Goal: Navigation & Orientation: Find specific page/section

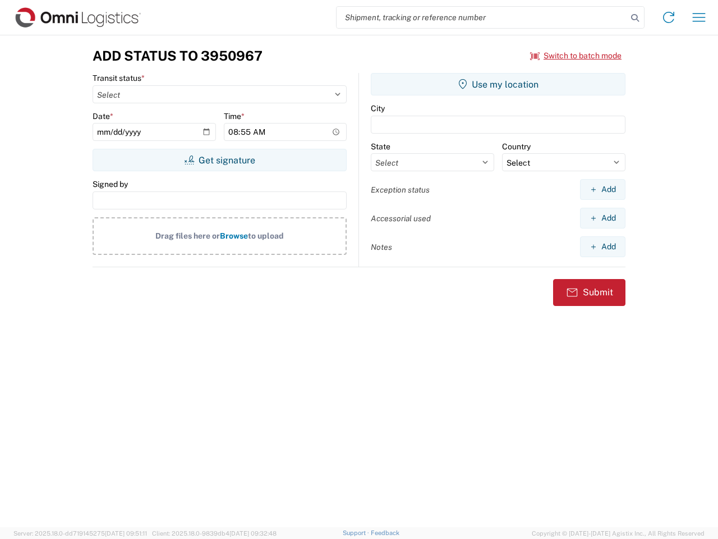
click at [482, 17] on input "search" at bounding box center [482, 17] width 291 height 21
click at [635, 18] on icon at bounding box center [635, 18] width 16 height 16
click at [669, 17] on icon at bounding box center [669, 17] width 18 height 18
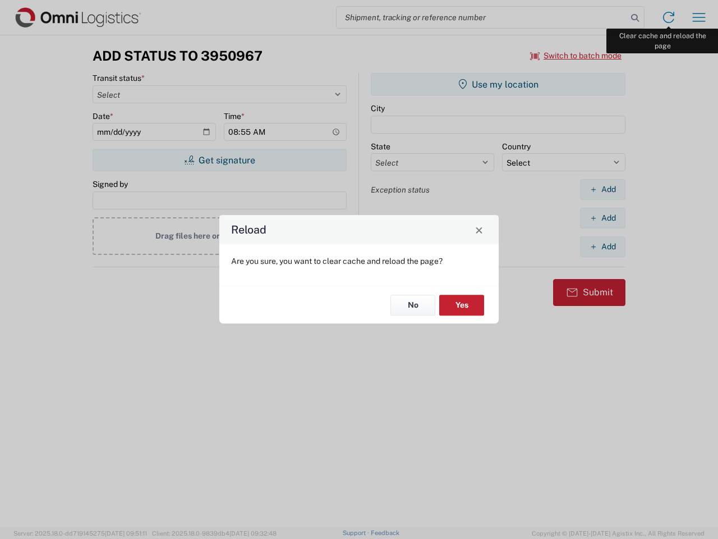
click at [699, 17] on div "Reload Are you sure, you want to clear cache and reload the page? No Yes" at bounding box center [359, 269] width 718 height 539
click at [576, 56] on div "Reload Are you sure, you want to clear cache and reload the page? No Yes" at bounding box center [359, 269] width 718 height 539
click at [219, 160] on div "Reload Are you sure, you want to clear cache and reload the page? No Yes" at bounding box center [359, 269] width 718 height 539
click at [498, 84] on div "Reload Are you sure, you want to clear cache and reload the page? No Yes" at bounding box center [359, 269] width 718 height 539
click at [603, 189] on div "Reload Are you sure, you want to clear cache and reload the page? No Yes" at bounding box center [359, 269] width 718 height 539
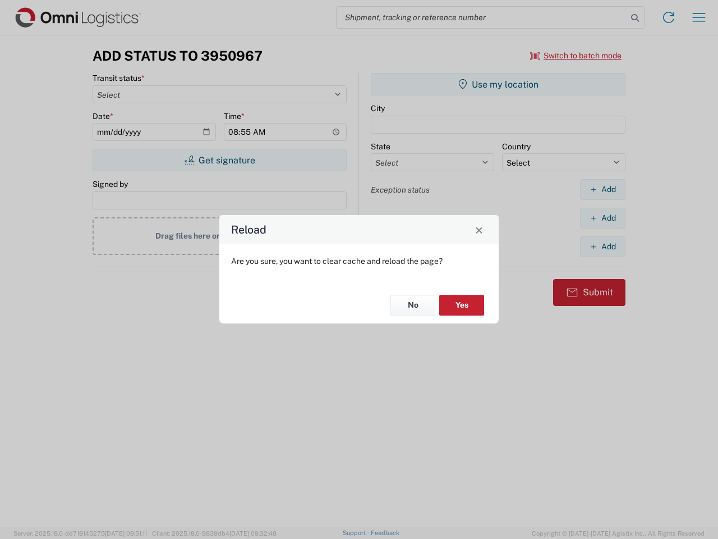
click at [603, 218] on div "Reload Are you sure, you want to clear cache and reload the page? No Yes" at bounding box center [359, 269] width 718 height 539
click at [603, 246] on div "Reload Are you sure, you want to clear cache and reload the page? No Yes" at bounding box center [359, 269] width 718 height 539
